Goal: Task Accomplishment & Management: Manage account settings

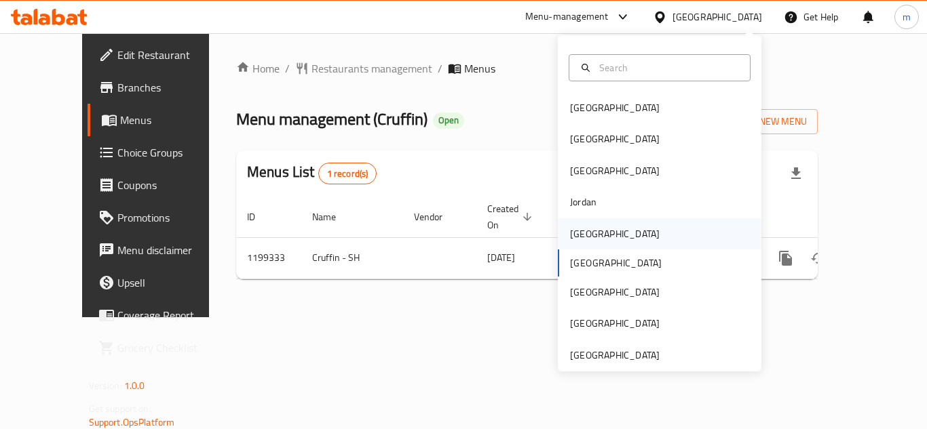
click at [575, 231] on div "[GEOGRAPHIC_DATA]" at bounding box center [615, 234] width 90 height 15
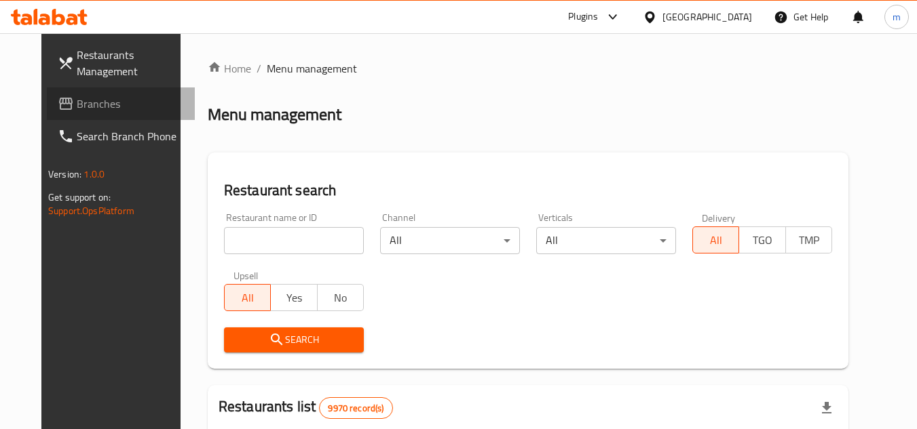
click at [90, 97] on span "Branches" at bounding box center [130, 104] width 107 height 16
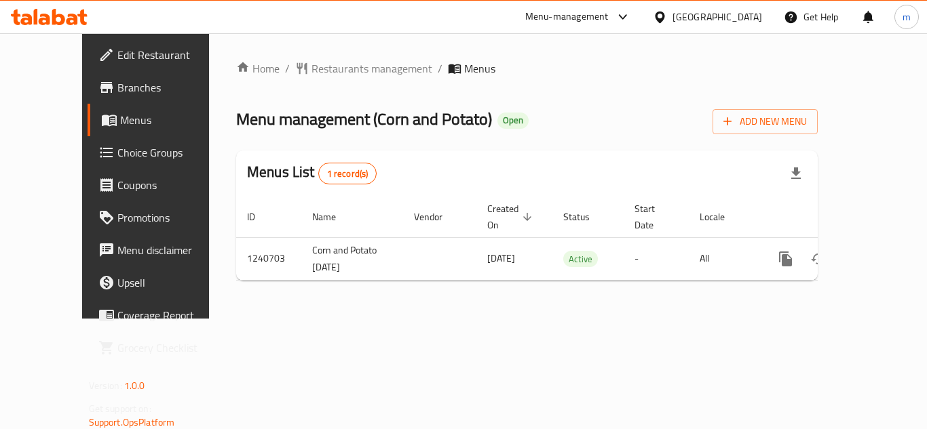
click at [748, 26] on div "[GEOGRAPHIC_DATA]" at bounding box center [707, 17] width 131 height 33
click at [740, 20] on div "[GEOGRAPHIC_DATA]" at bounding box center [717, 16] width 90 height 15
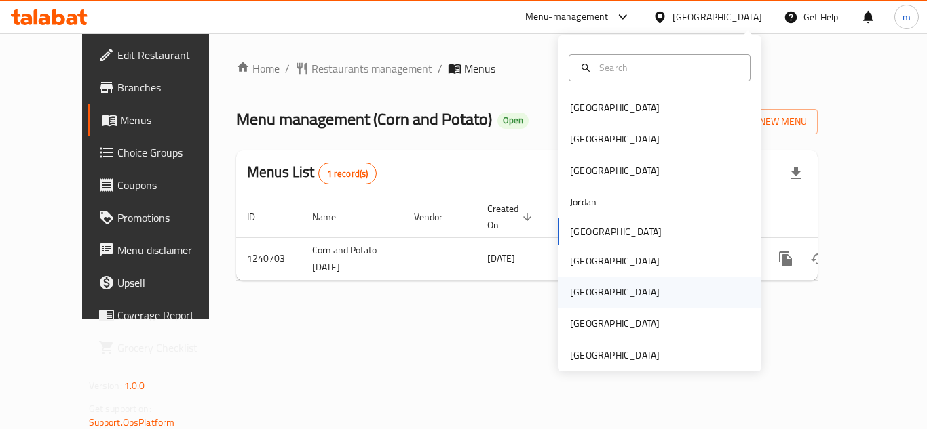
click at [582, 290] on div "Qatar" at bounding box center [615, 292] width 90 height 15
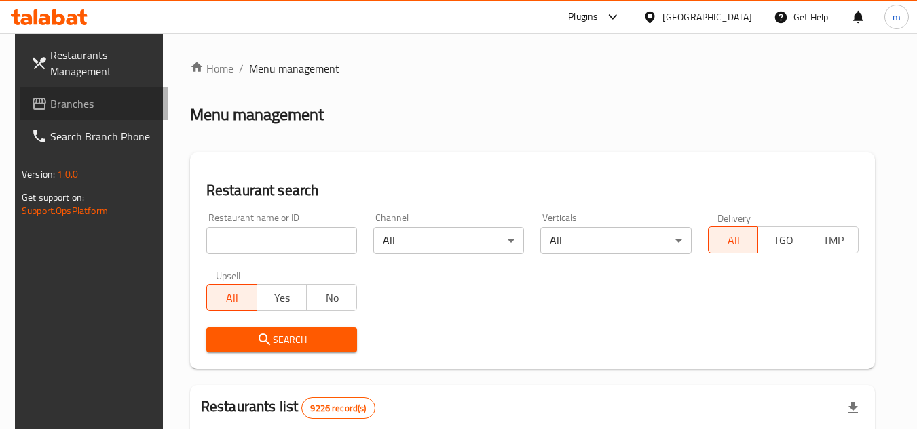
click at [52, 109] on span "Branches" at bounding box center [103, 104] width 107 height 16
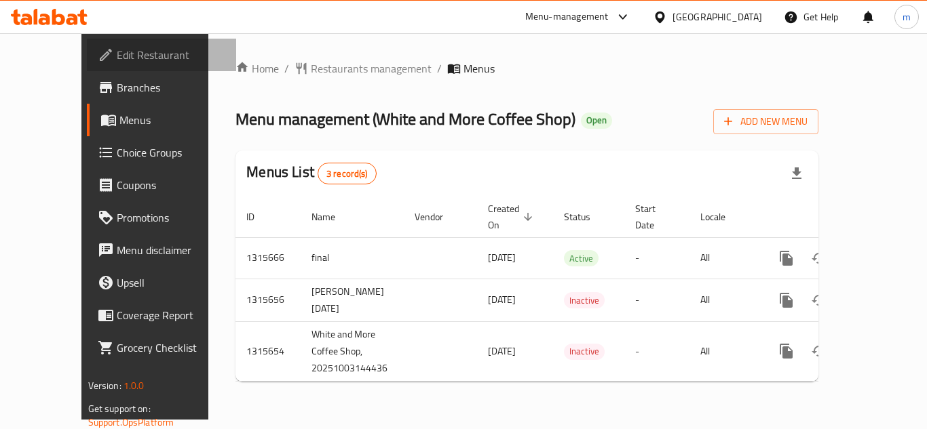
click at [117, 55] on span "Edit Restaurant" at bounding box center [171, 55] width 109 height 16
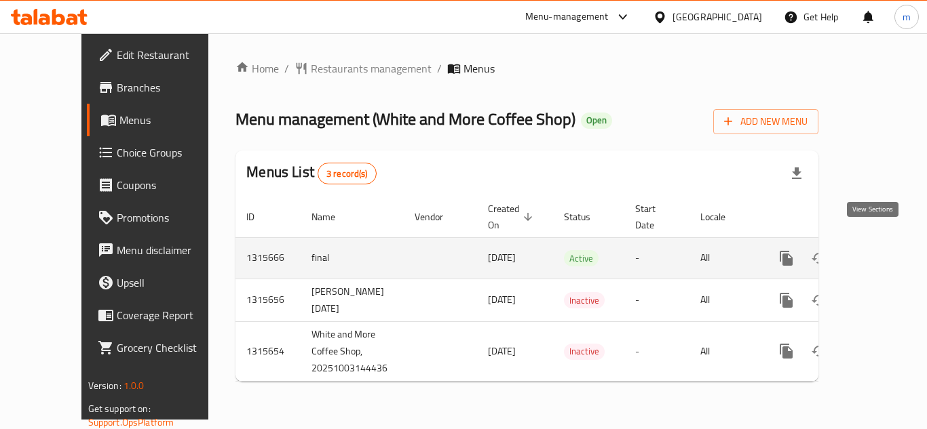
click at [877, 250] on icon "enhanced table" at bounding box center [884, 258] width 16 height 16
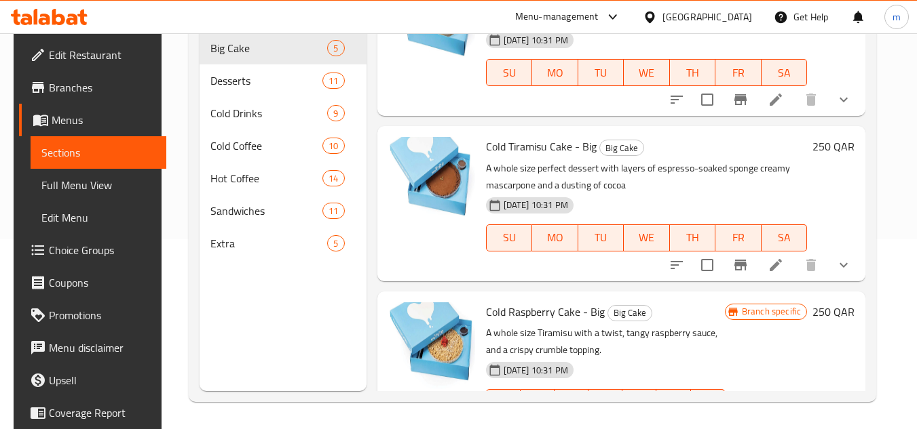
scroll to position [204, 0]
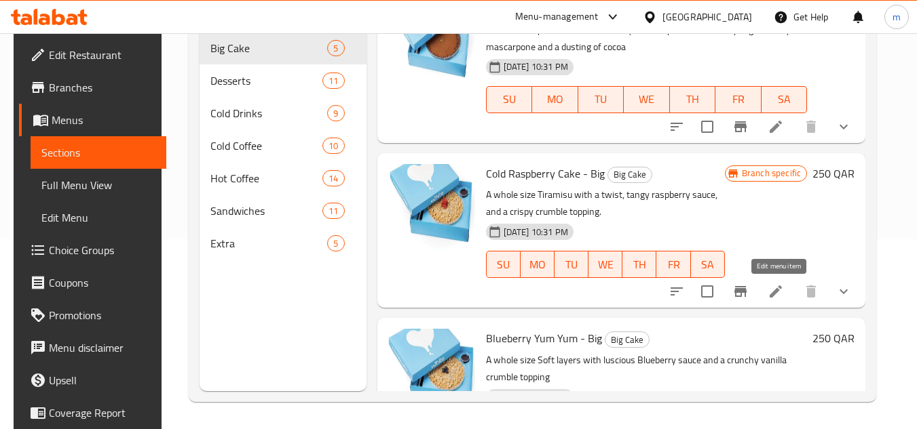
click at [778, 296] on icon at bounding box center [775, 292] width 16 height 16
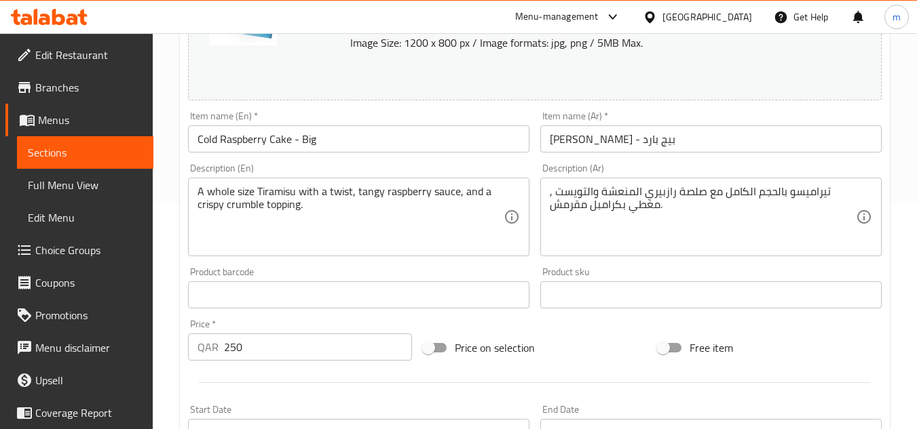
scroll to position [204, 0]
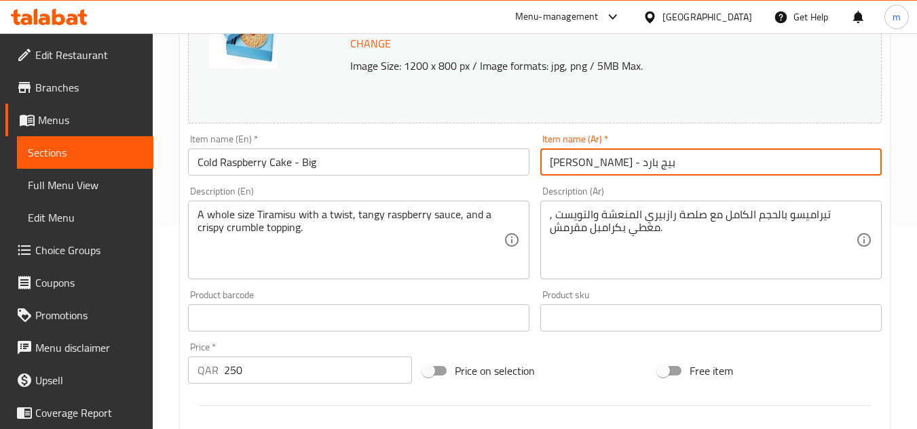
drag, startPoint x: 666, startPoint y: 164, endPoint x: 538, endPoint y: 168, distance: 128.3
click at [538, 168] on div "Item name (Ar)   * كيك رازبيري - بيج بارد Item name (Ar) *" at bounding box center [711, 155] width 352 height 52
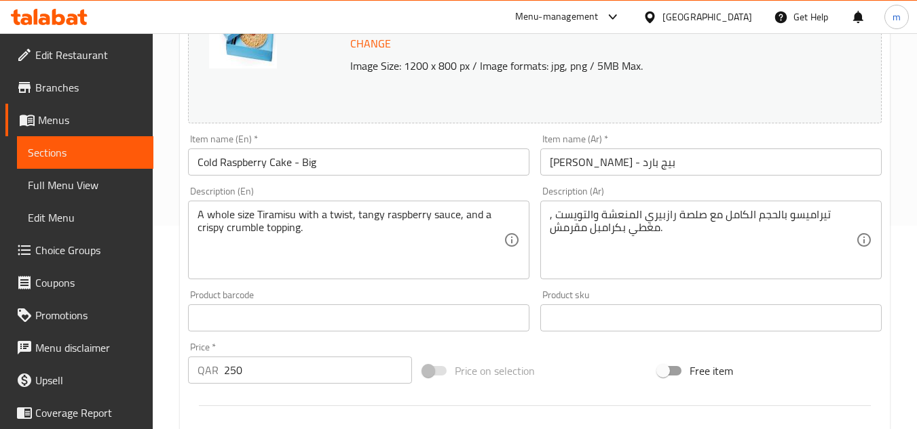
click at [476, 128] on div "Change Image Size: 1200 x 800 px / Image formats: jpg, png / 5MB Max." at bounding box center [534, 51] width 704 height 155
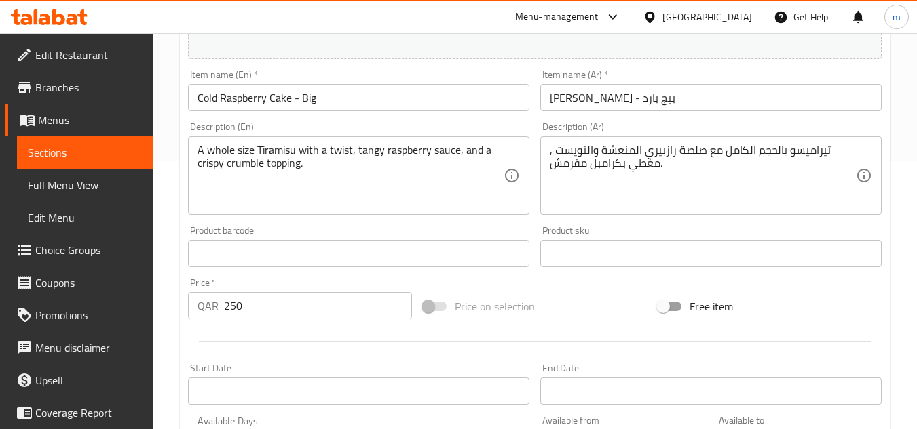
scroll to position [232, 0]
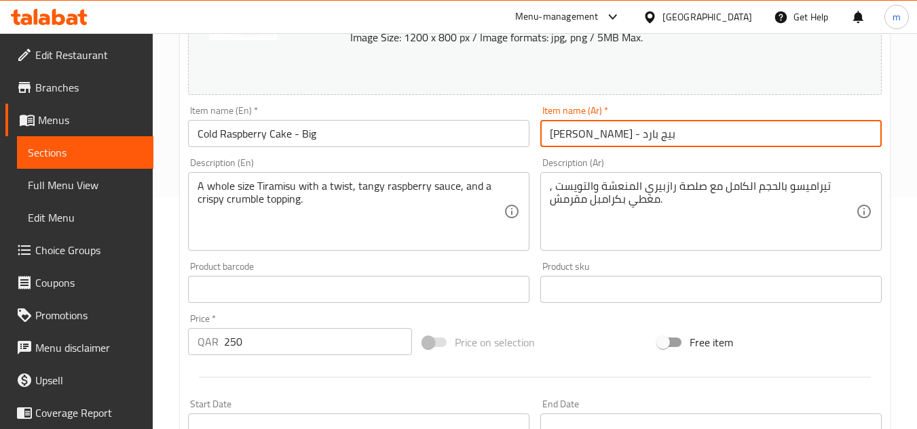
drag, startPoint x: 665, startPoint y: 137, endPoint x: 537, endPoint y: 152, distance: 129.1
click at [537, 152] on div "Item name (Ar)   * كيك رازبيري - بيج بارد Item name (Ar) *" at bounding box center [711, 126] width 352 height 52
click at [533, 78] on div "Change Image Size: 1200 x 800 px / Image formats: jpg, png / 5MB Max." at bounding box center [534, 23] width 693 height 144
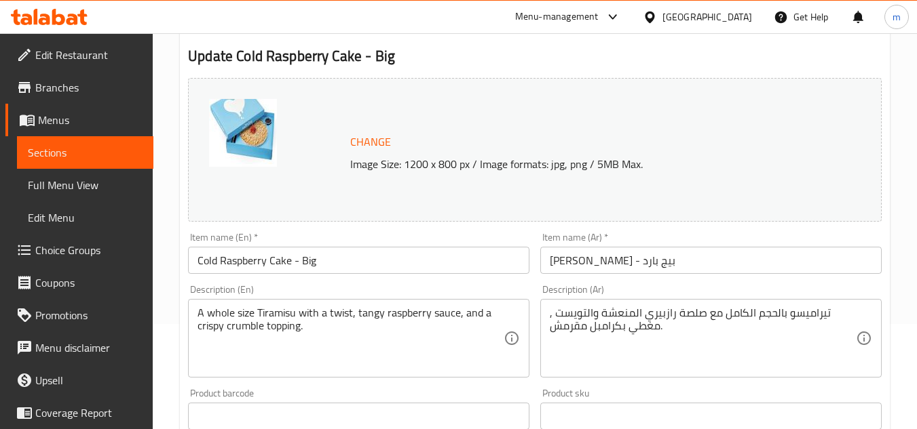
scroll to position [0, 0]
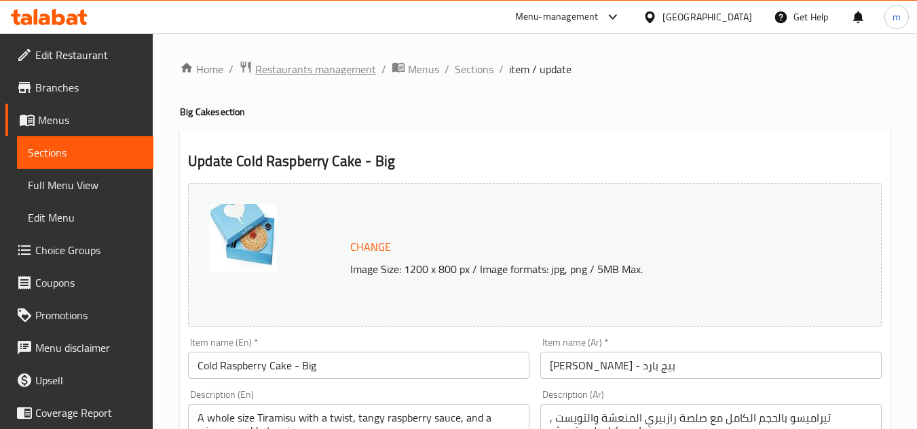
click at [334, 69] on span "Restaurants management" at bounding box center [315, 69] width 121 height 16
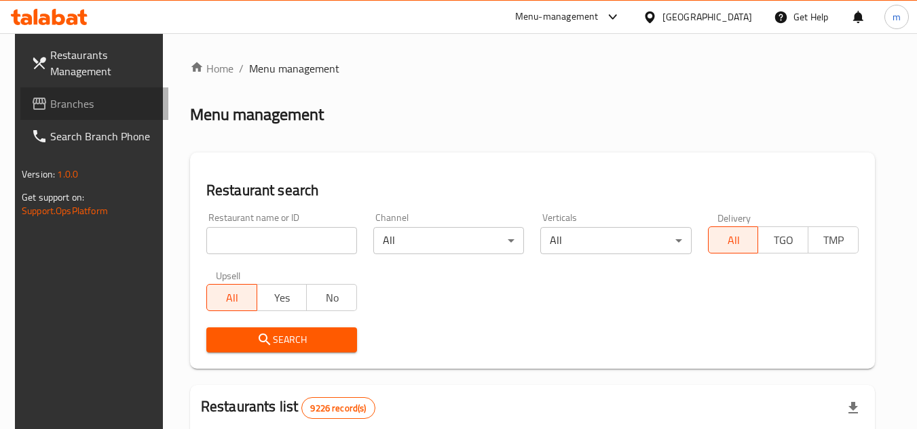
click at [90, 99] on span "Branches" at bounding box center [103, 104] width 107 height 16
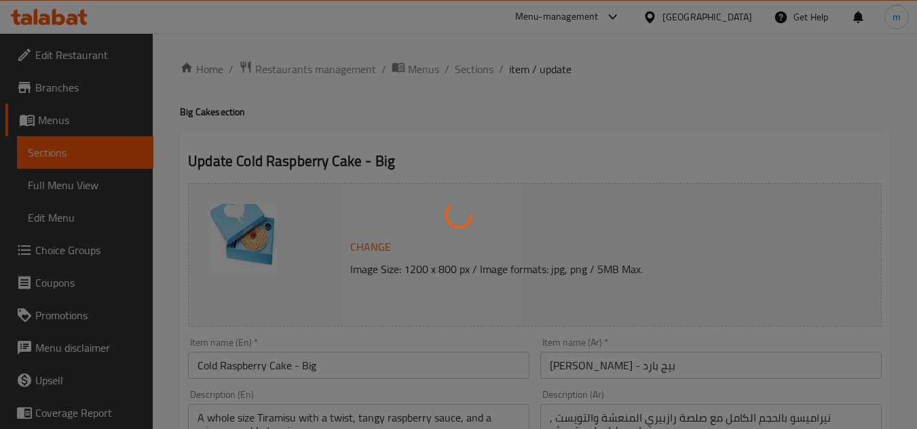
type input "صلصة إضافية"
type input "0"
type input "1"
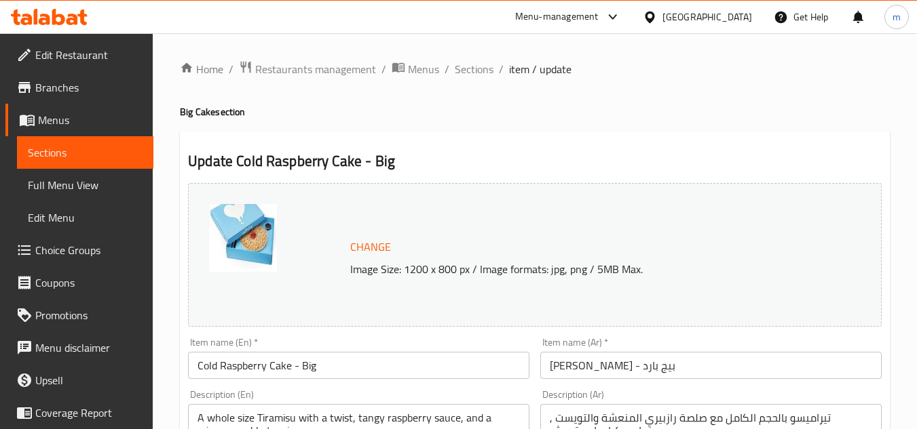
click at [621, 16] on icon at bounding box center [612, 17] width 16 height 16
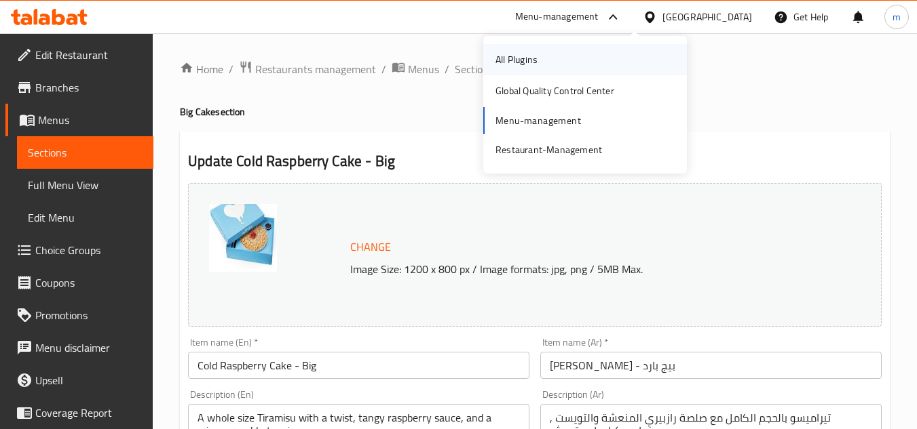
click at [623, 50] on div "All Plugins" at bounding box center [585, 59] width 204 height 31
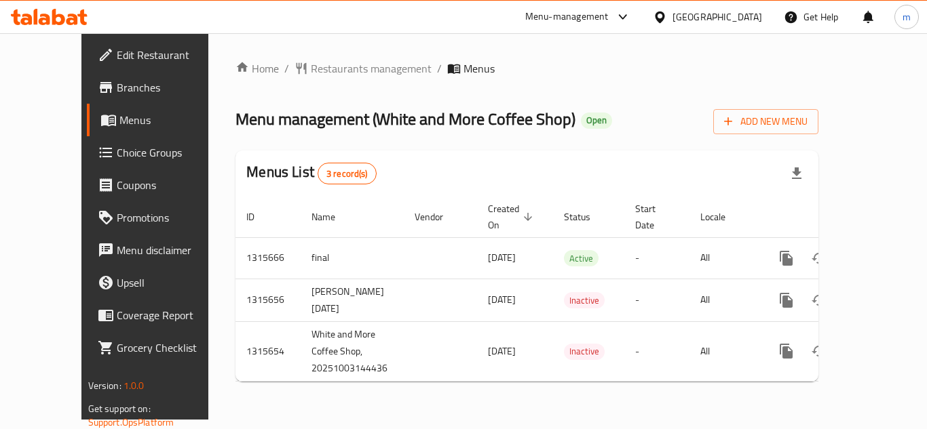
click at [117, 55] on span "Edit Restaurant" at bounding box center [171, 55] width 109 height 16
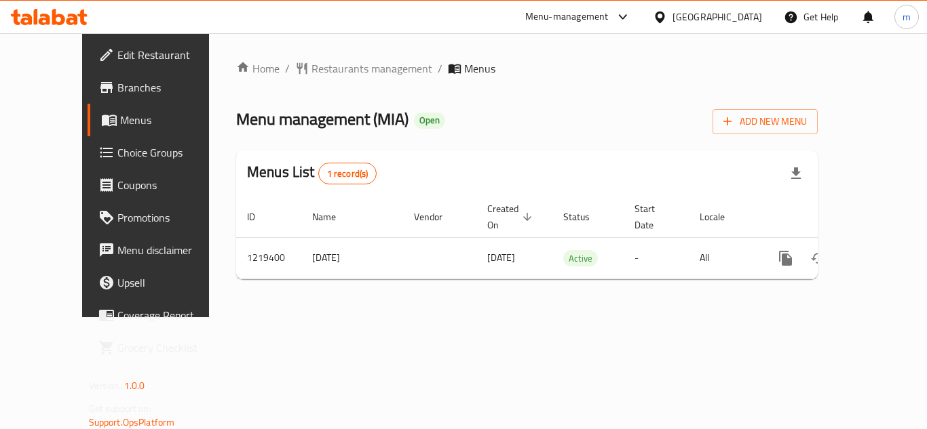
click at [117, 53] on span "Edit Restaurant" at bounding box center [171, 55] width 109 height 16
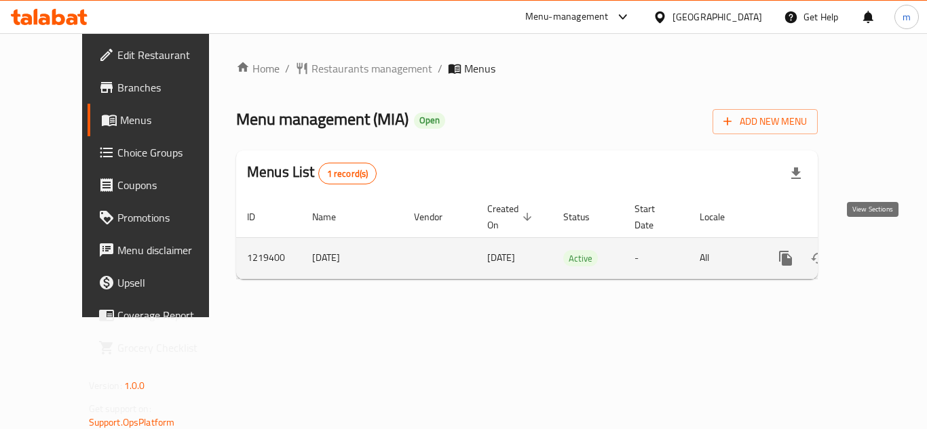
click at [875, 250] on icon "enhanced table" at bounding box center [883, 258] width 16 height 16
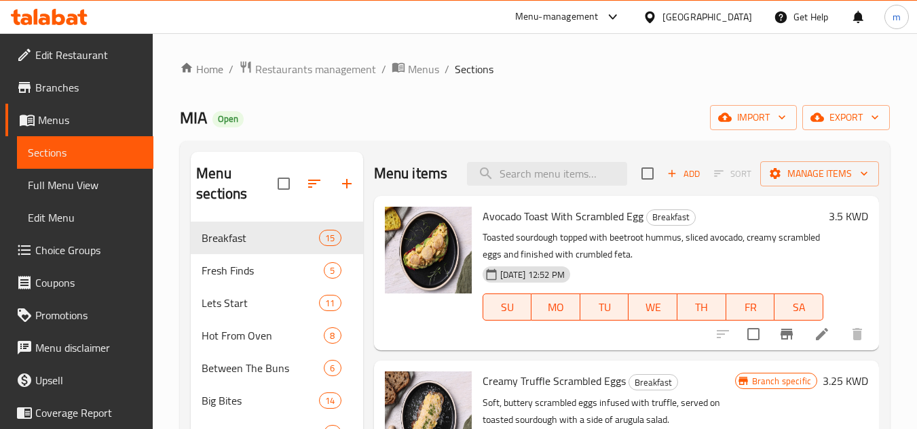
click at [531, 96] on div "Home / Restaurants management / Menus / Sections MIA Open import export Menu se…" at bounding box center [535, 326] width 710 height 532
click at [244, 236] on span "Breakfast" at bounding box center [240, 238] width 79 height 16
click at [244, 274] on span "Fresh Finds" at bounding box center [243, 271] width 84 height 16
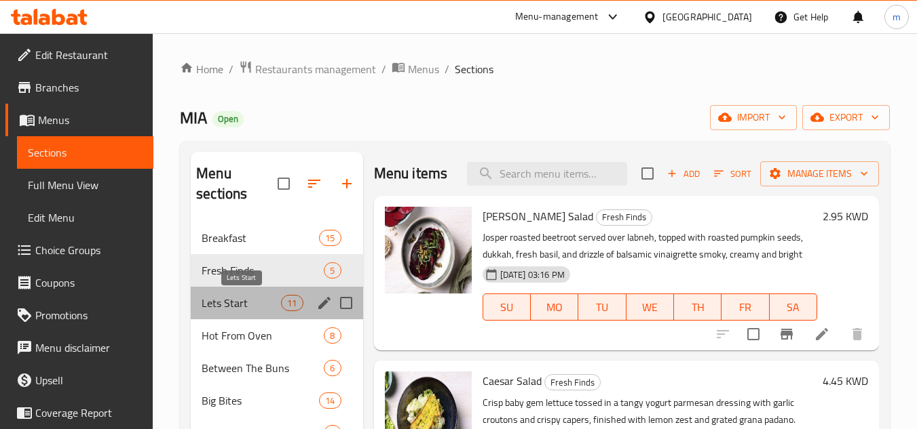
click at [245, 299] on span "Lets Start" at bounding box center [240, 303] width 79 height 16
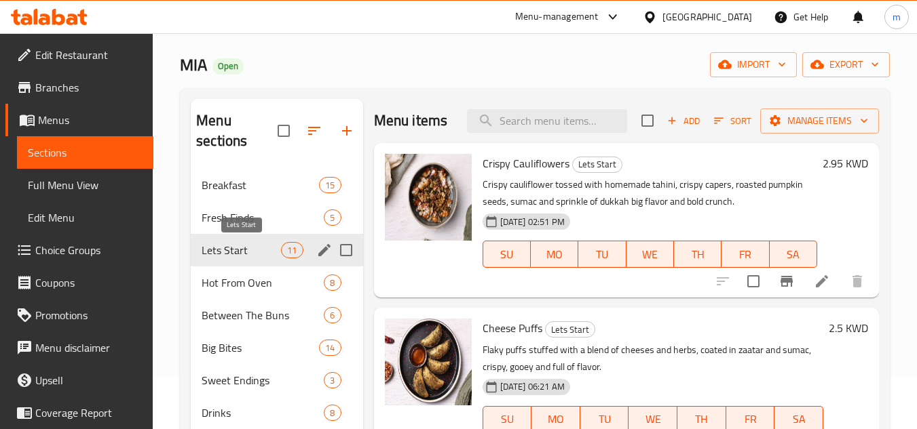
scroll to position [68, 0]
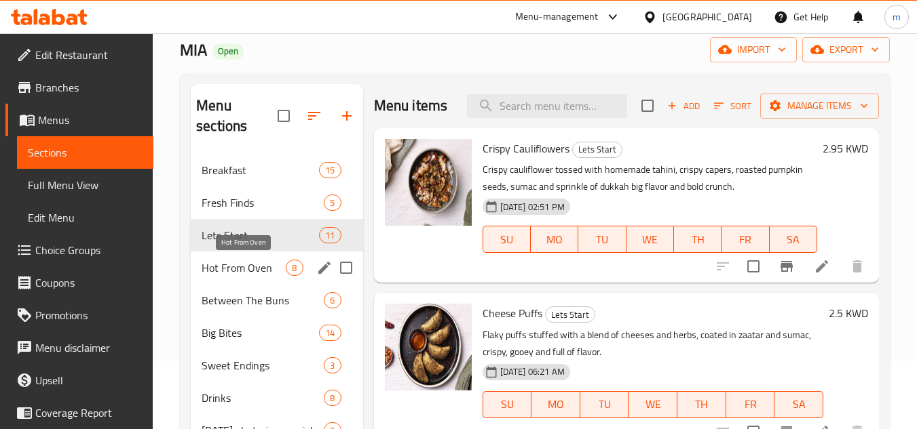
click at [233, 271] on span "Hot From Oven" at bounding box center [243, 268] width 84 height 16
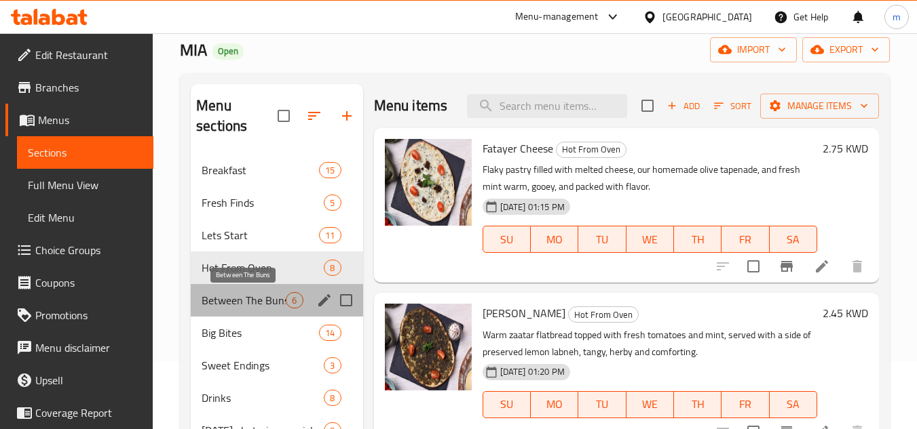
click at [237, 303] on span "Between The Buns" at bounding box center [243, 300] width 84 height 16
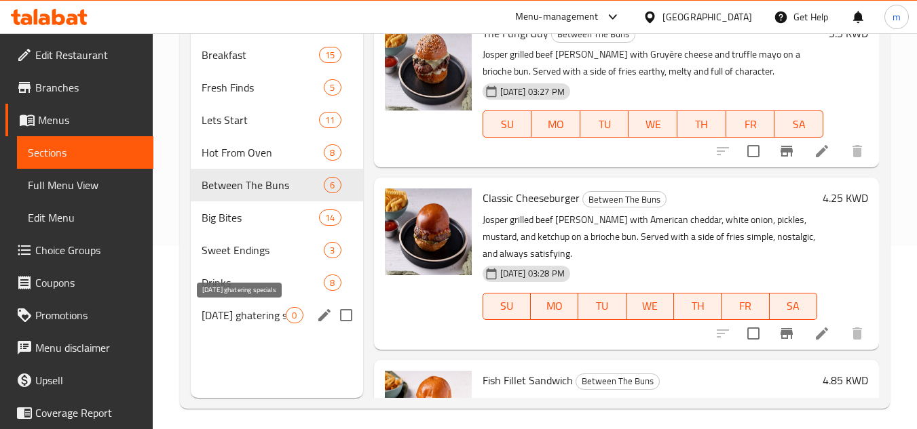
scroll to position [190, 0]
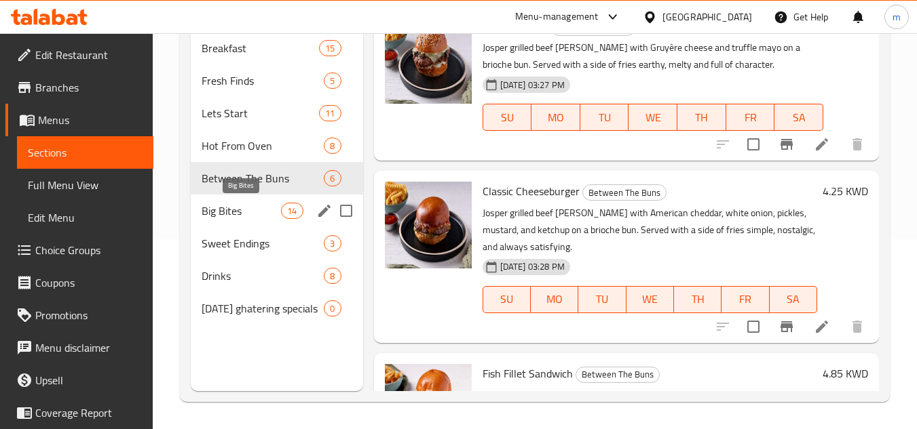
click at [234, 212] on span "Big Bites" at bounding box center [240, 211] width 79 height 16
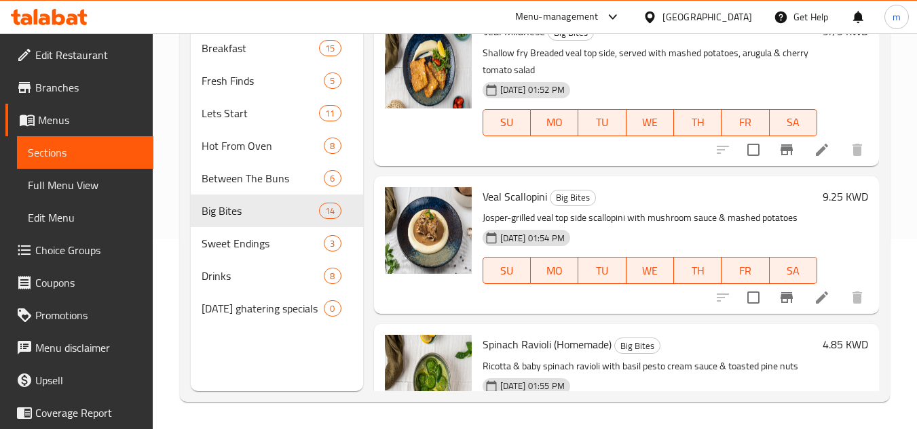
scroll to position [475, 0]
